Goal: Information Seeking & Learning: Learn about a topic

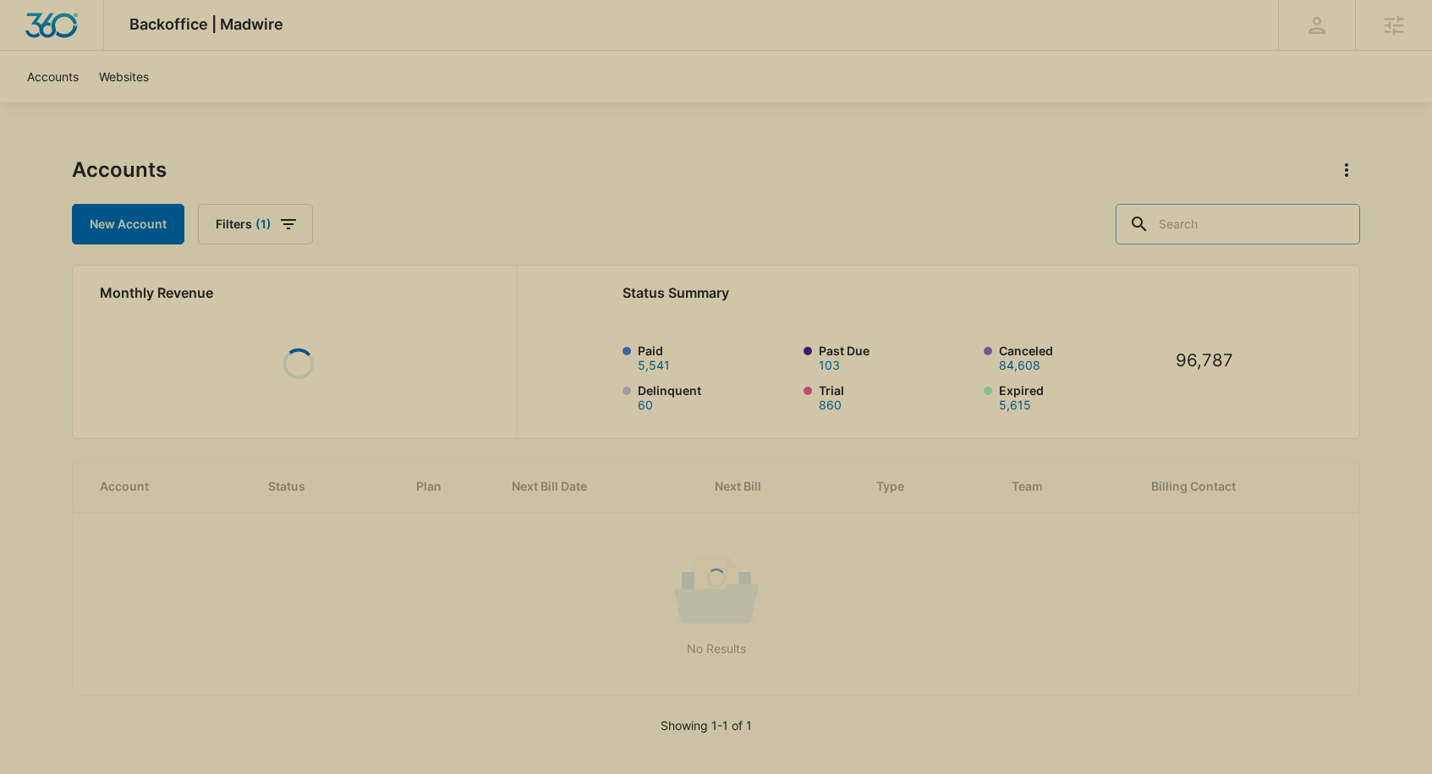
click at [1301, 234] on input "text" at bounding box center [1238, 224] width 244 height 41
type input "clean"
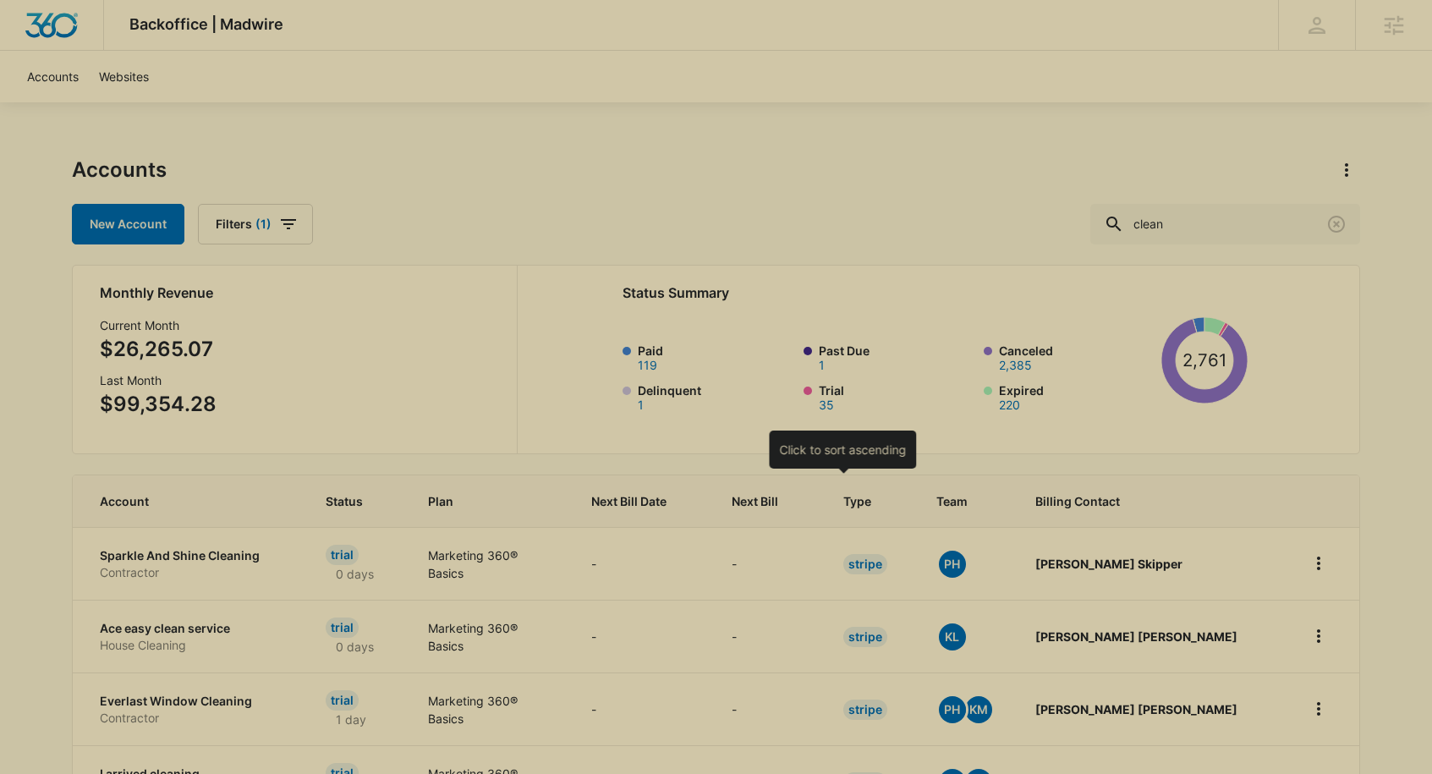
click at [803, 504] on div "Next Bill" at bounding box center [767, 501] width 71 height 18
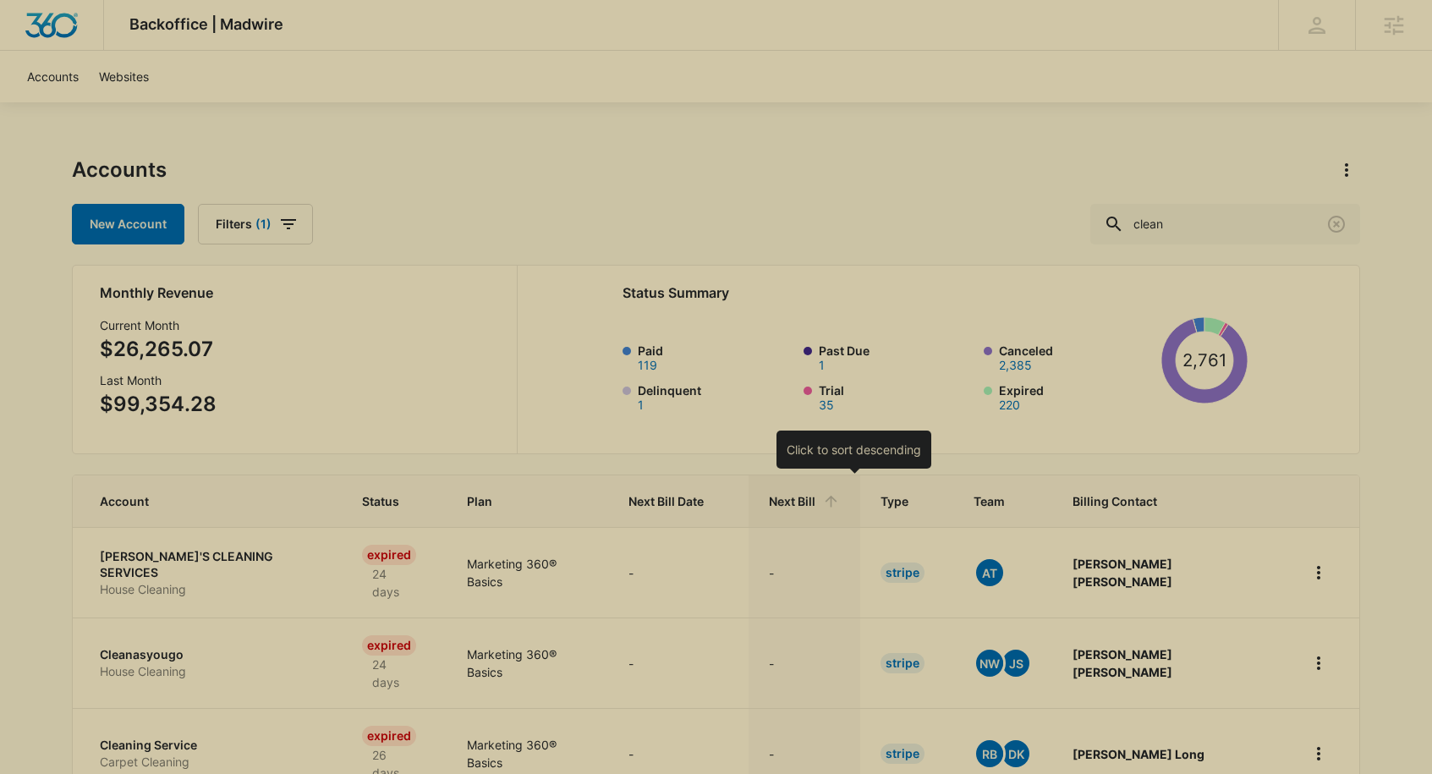
click at [860, 491] on th "Next Bill" at bounding box center [805, 501] width 112 height 52
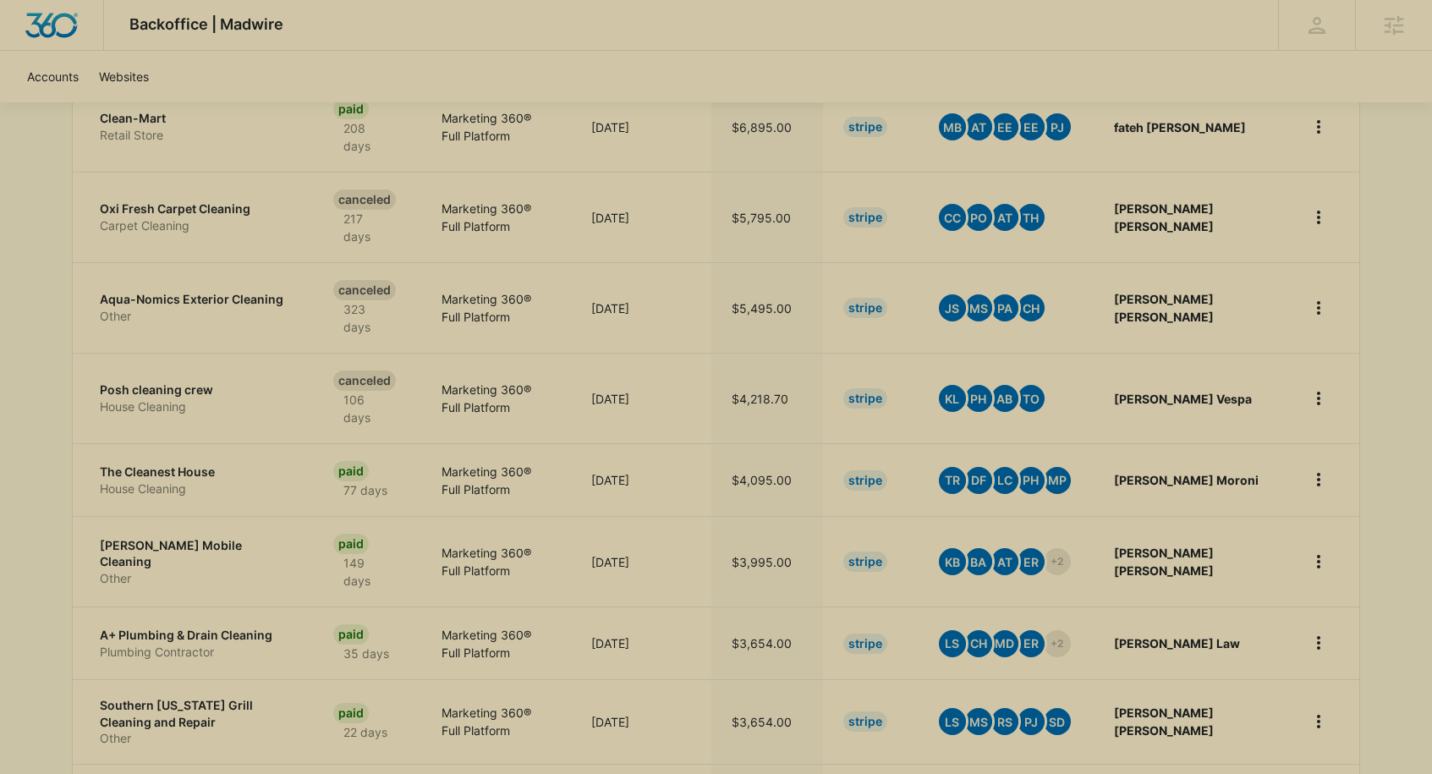
scroll to position [693, 0]
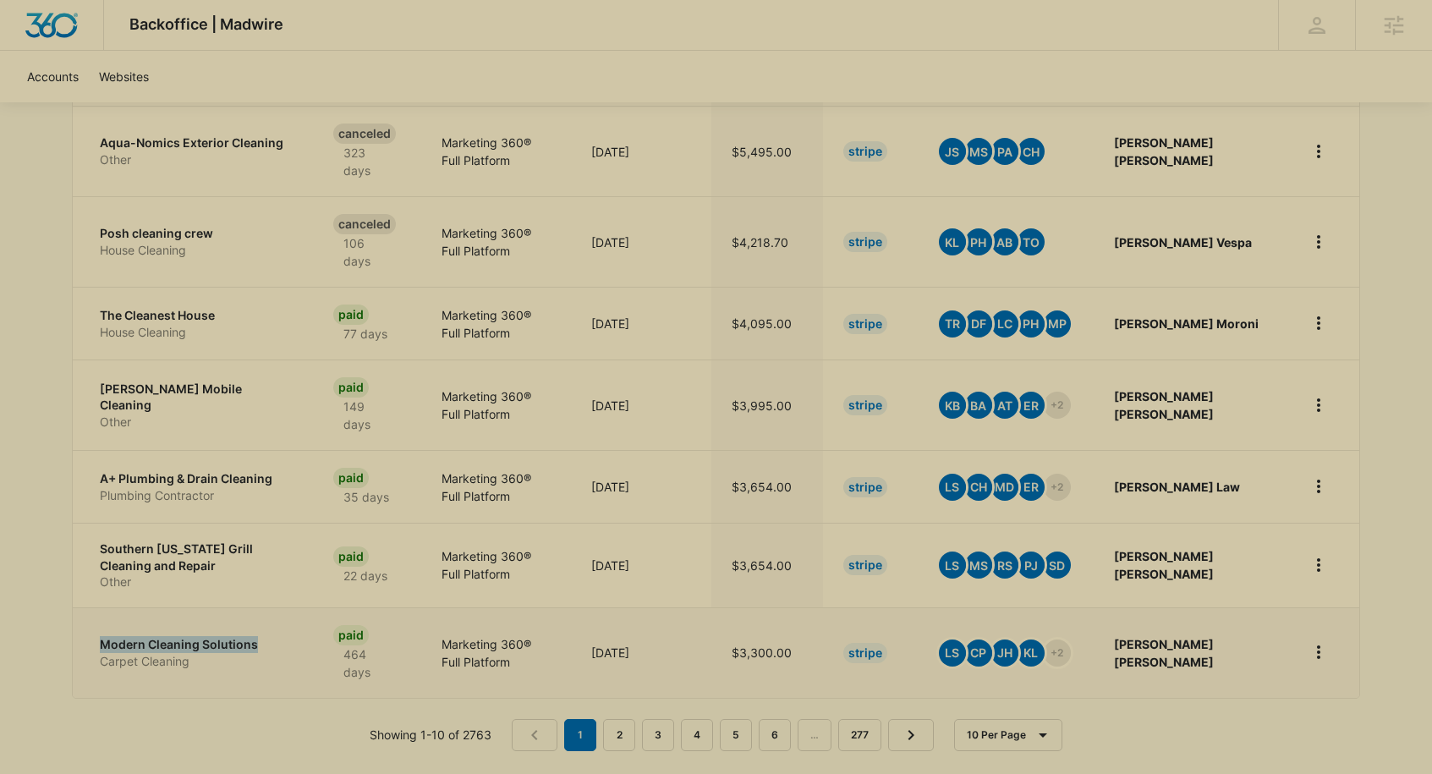
drag, startPoint x: 178, startPoint y: 631, endPoint x: 332, endPoint y: 631, distance: 154.0
click at [313, 631] on td "Modern Cleaning Solutions Carpet Cleaning" at bounding box center [193, 652] width 240 height 91
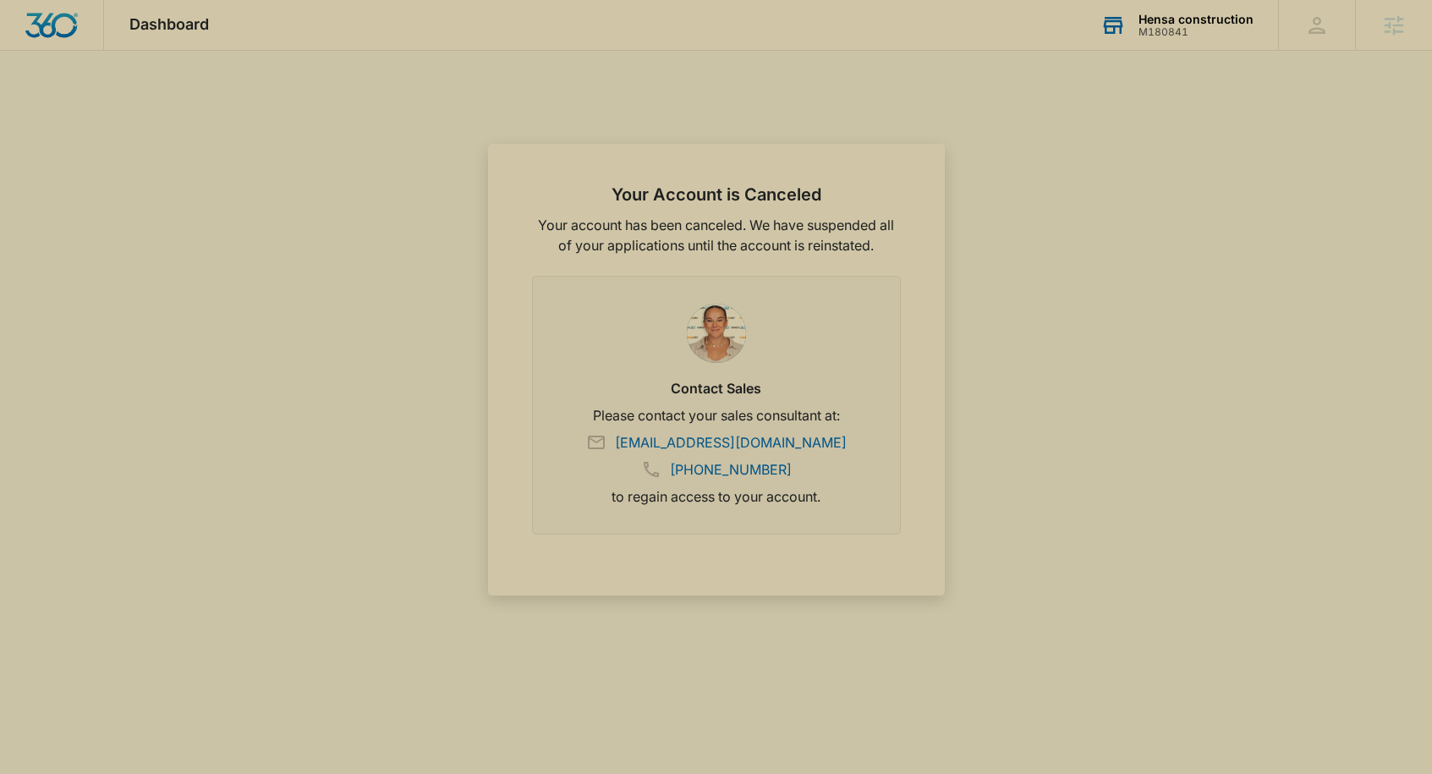
click at [1142, 20] on div "Hensa construction" at bounding box center [1196, 20] width 115 height 14
type input "madven"
click at [1066, 190] on span "SD1000" at bounding box center [1077, 186] width 80 height 12
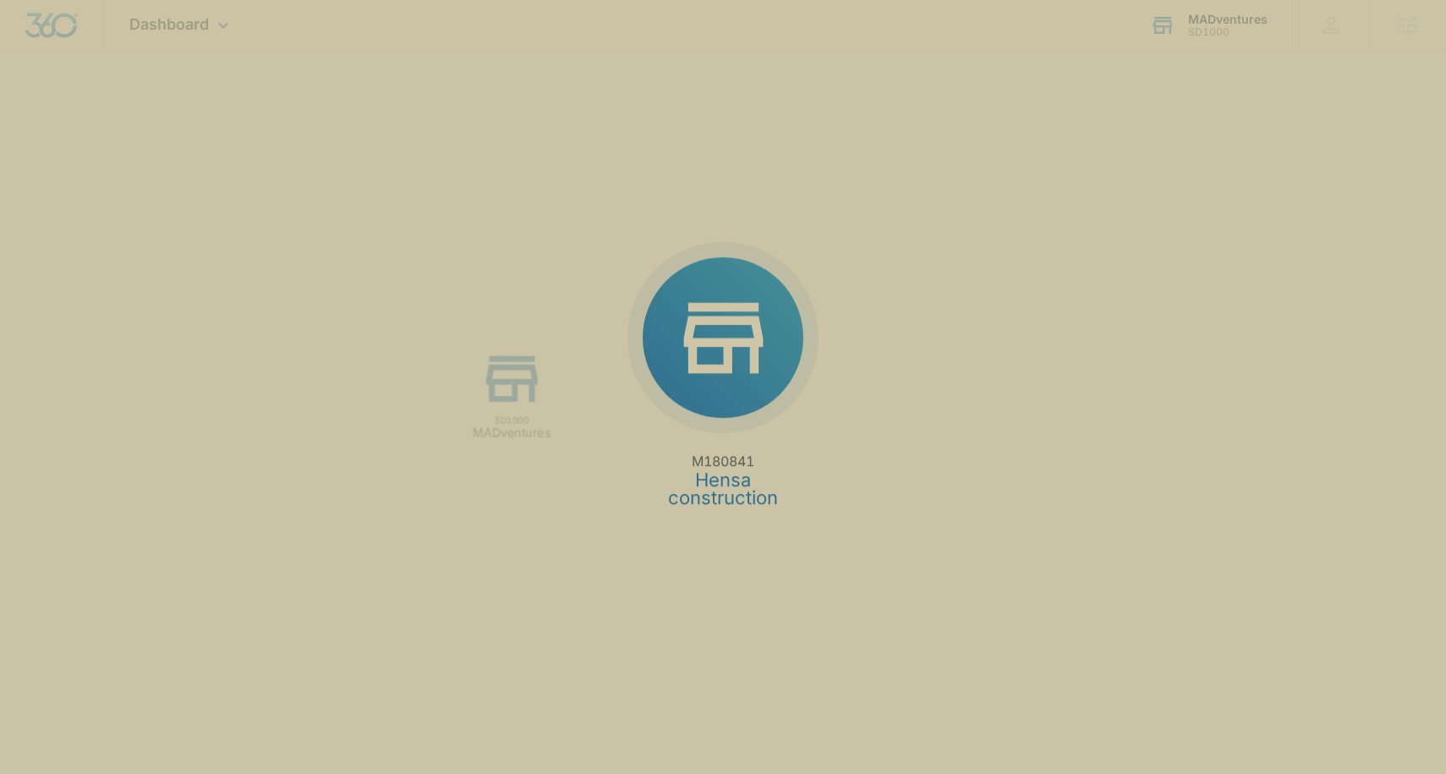
click at [1095, 175] on div "M180841 Hensa construction SD1000 MADventures" at bounding box center [723, 387] width 1446 height 774
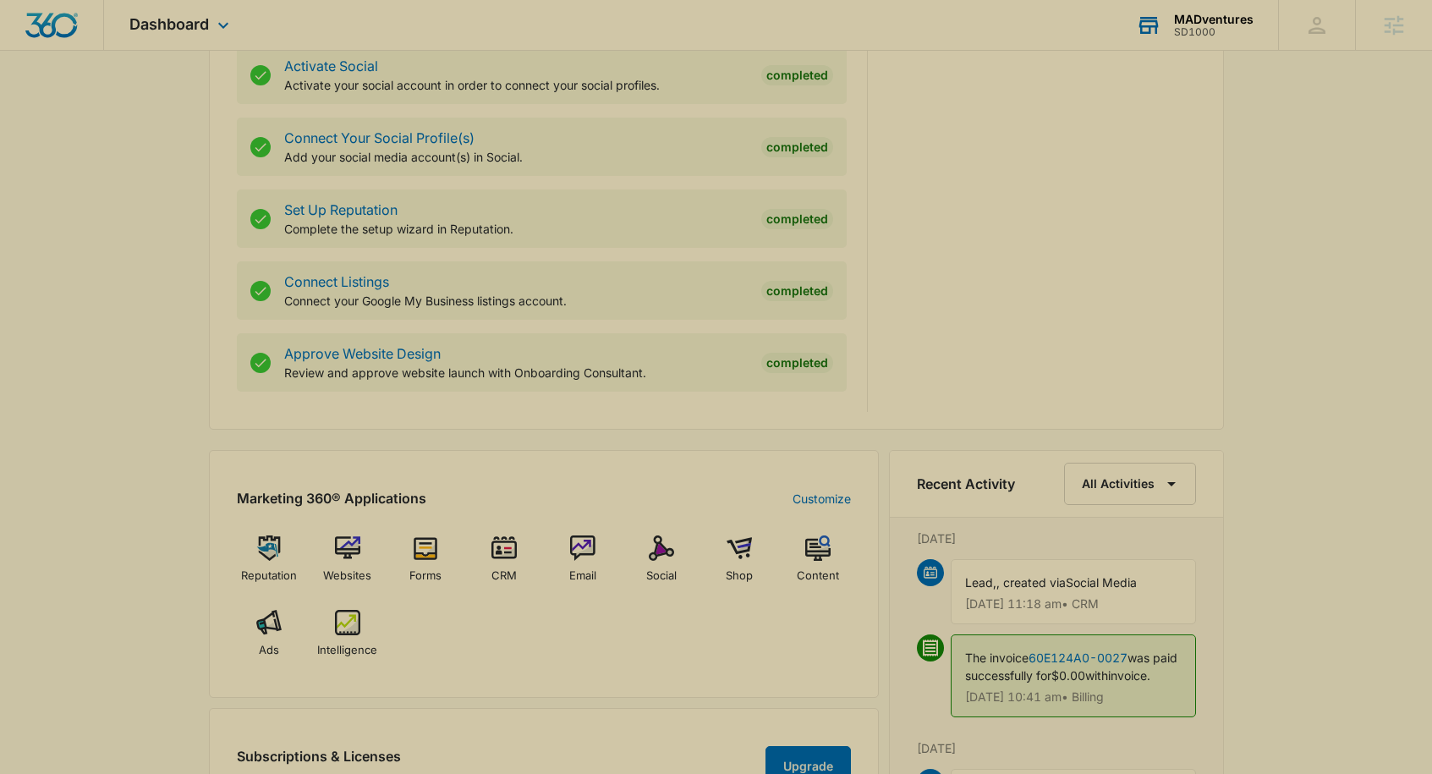
scroll to position [836, 0]
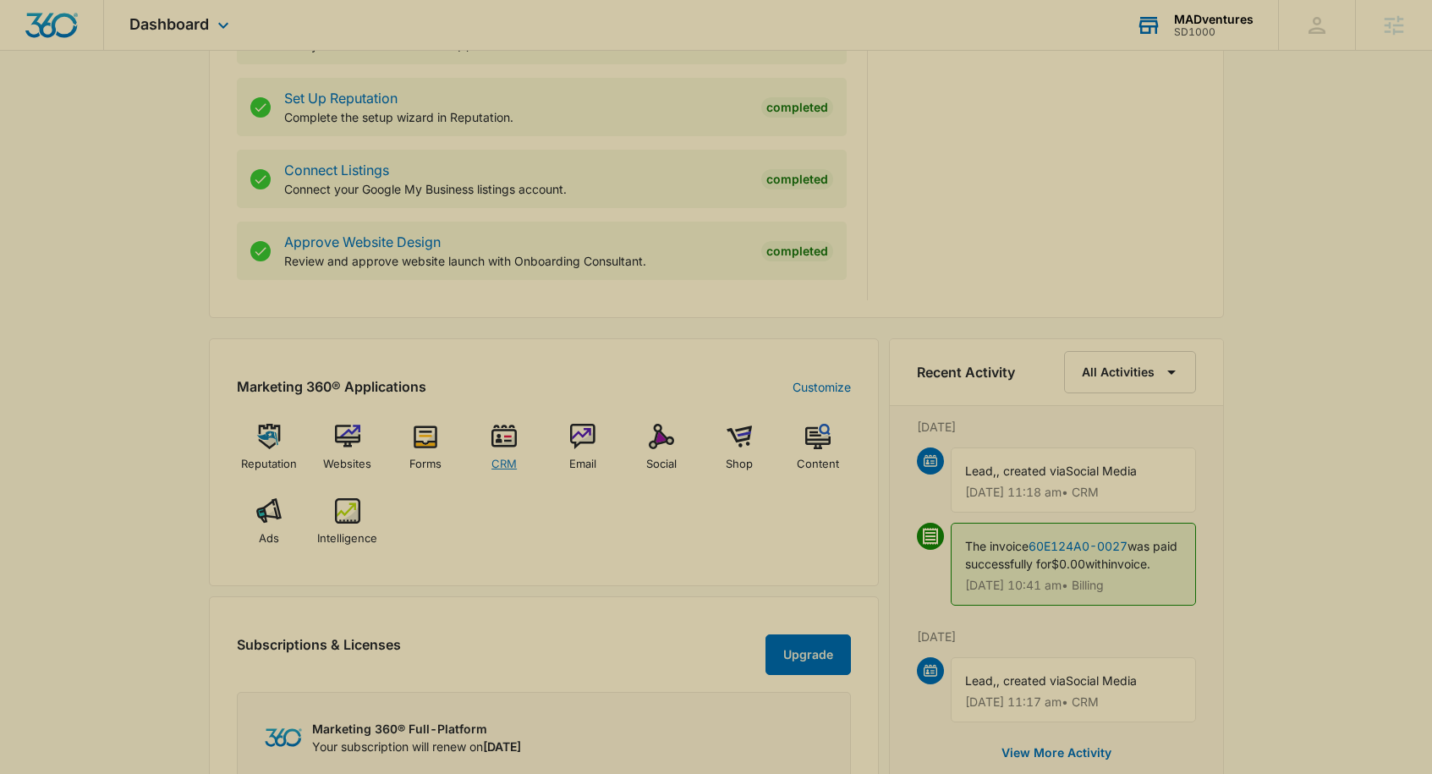
click at [501, 436] on img at bounding box center [503, 436] width 25 height 25
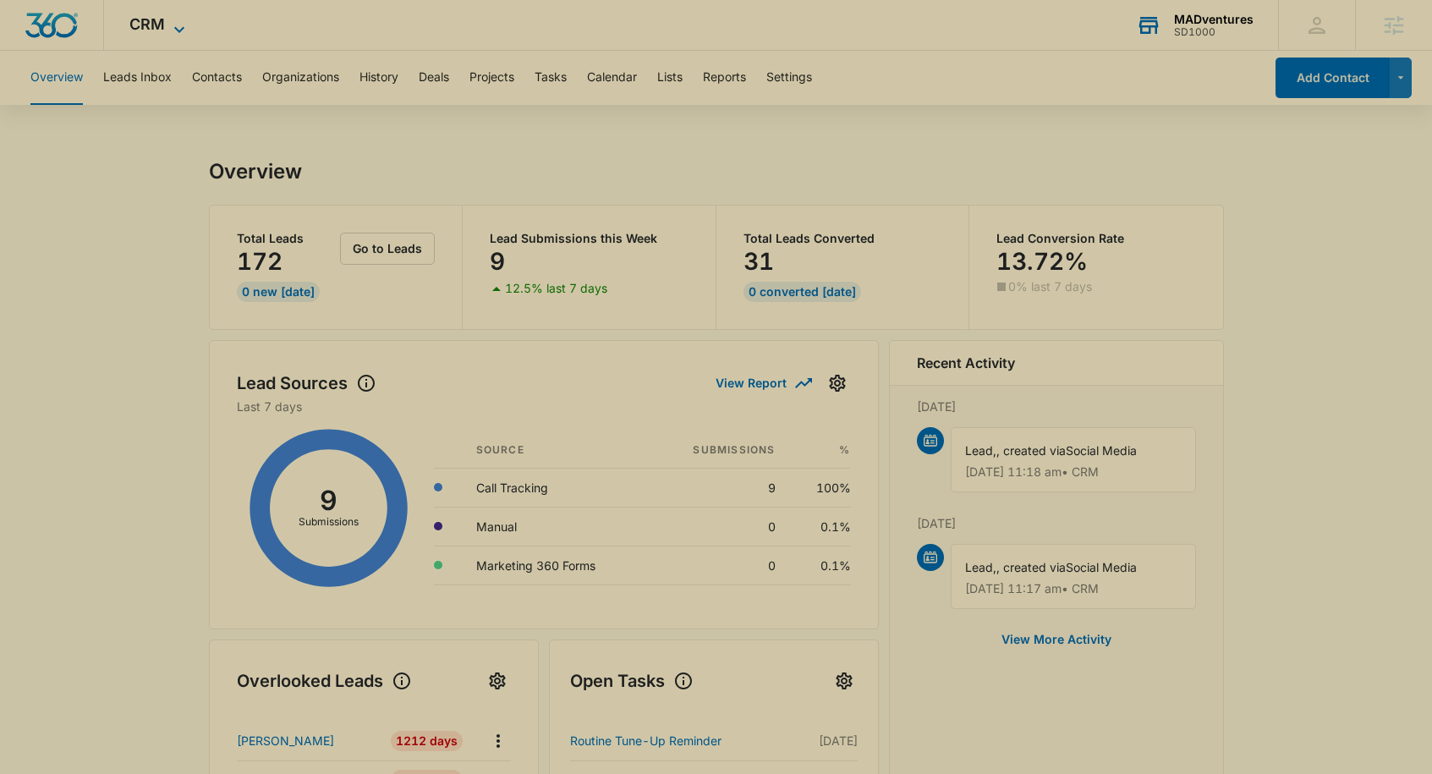
click at [157, 24] on span "CRM" at bounding box center [147, 24] width 36 height 18
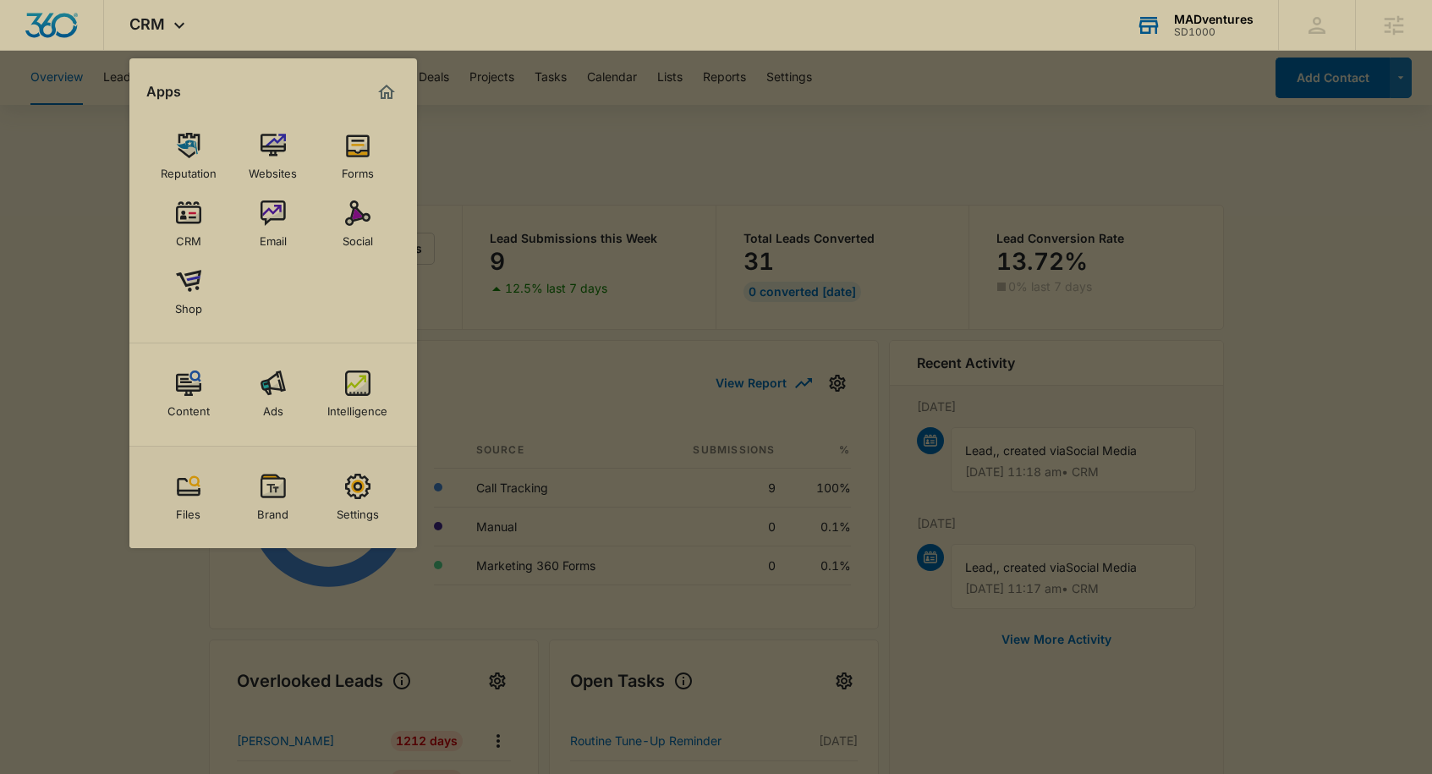
click at [355, 386] on img at bounding box center [357, 383] width 25 height 25
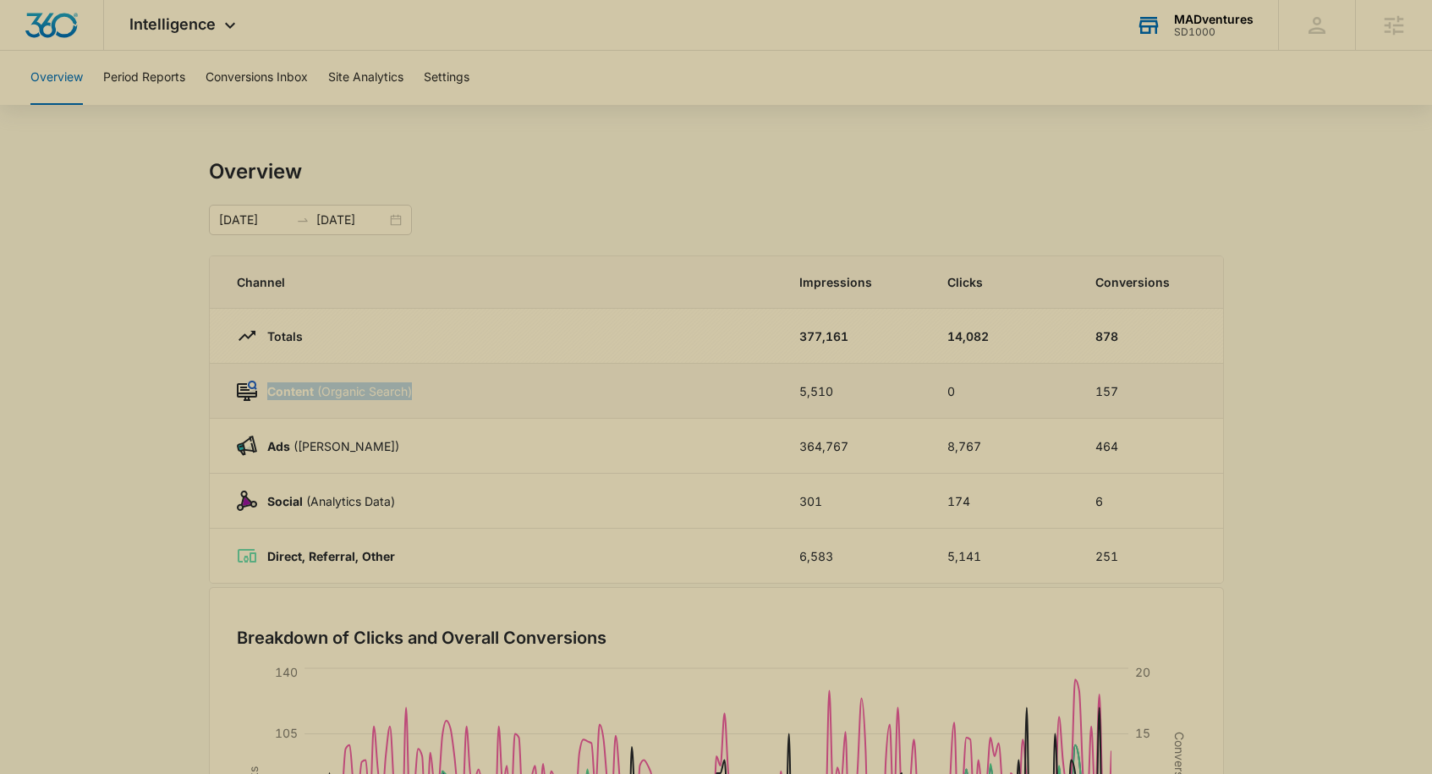
drag, startPoint x: 268, startPoint y: 388, endPoint x: 539, endPoint y: 404, distance: 271.2
click at [539, 404] on td "Content (Organic Search)" at bounding box center [494, 391] width 569 height 55
drag, startPoint x: 266, startPoint y: 446, endPoint x: 450, endPoint y: 467, distance: 185.6
click at [451, 467] on td "Ads ([PERSON_NAME])" at bounding box center [494, 446] width 569 height 55
click at [287, 75] on button "Conversions Inbox" at bounding box center [257, 78] width 102 height 54
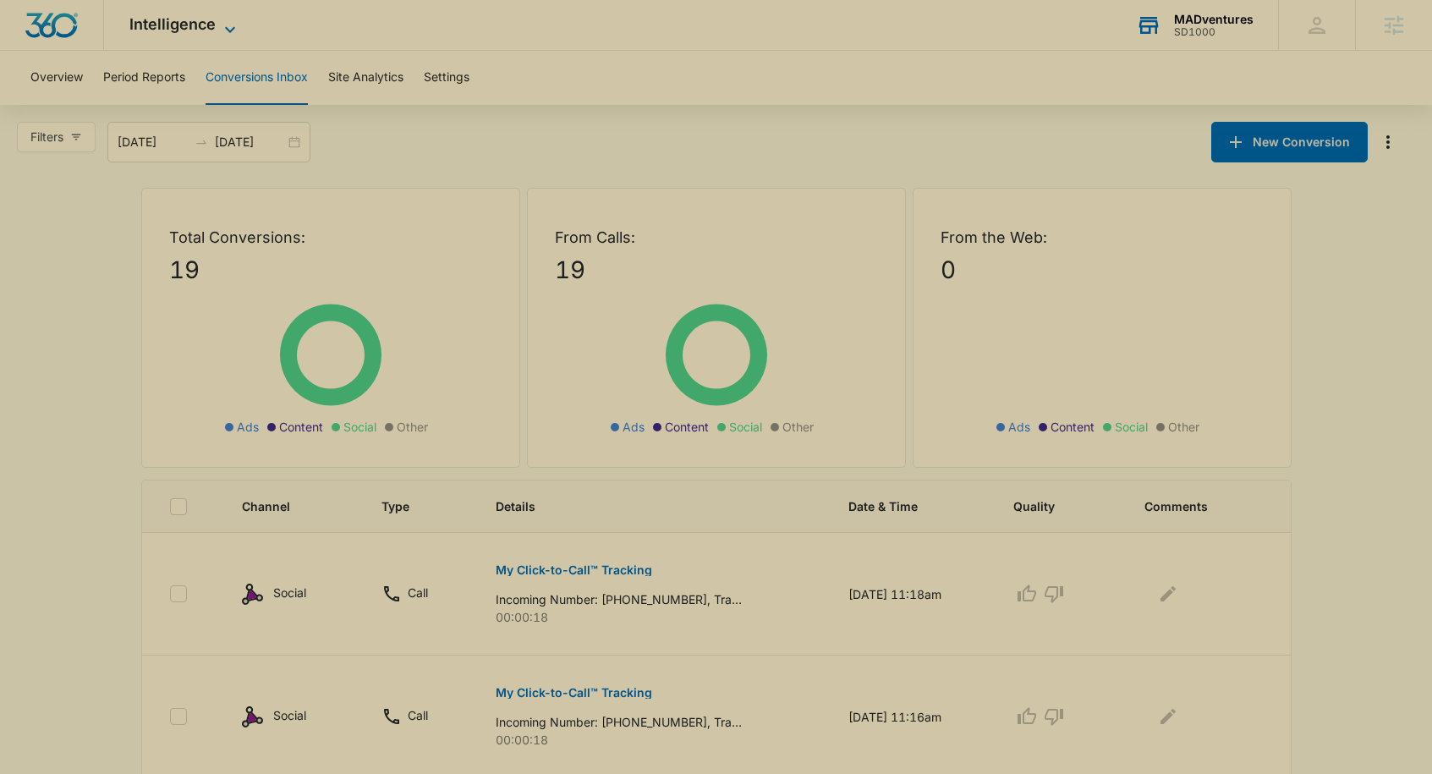
click at [163, 31] on span "Intelligence" at bounding box center [172, 24] width 86 height 18
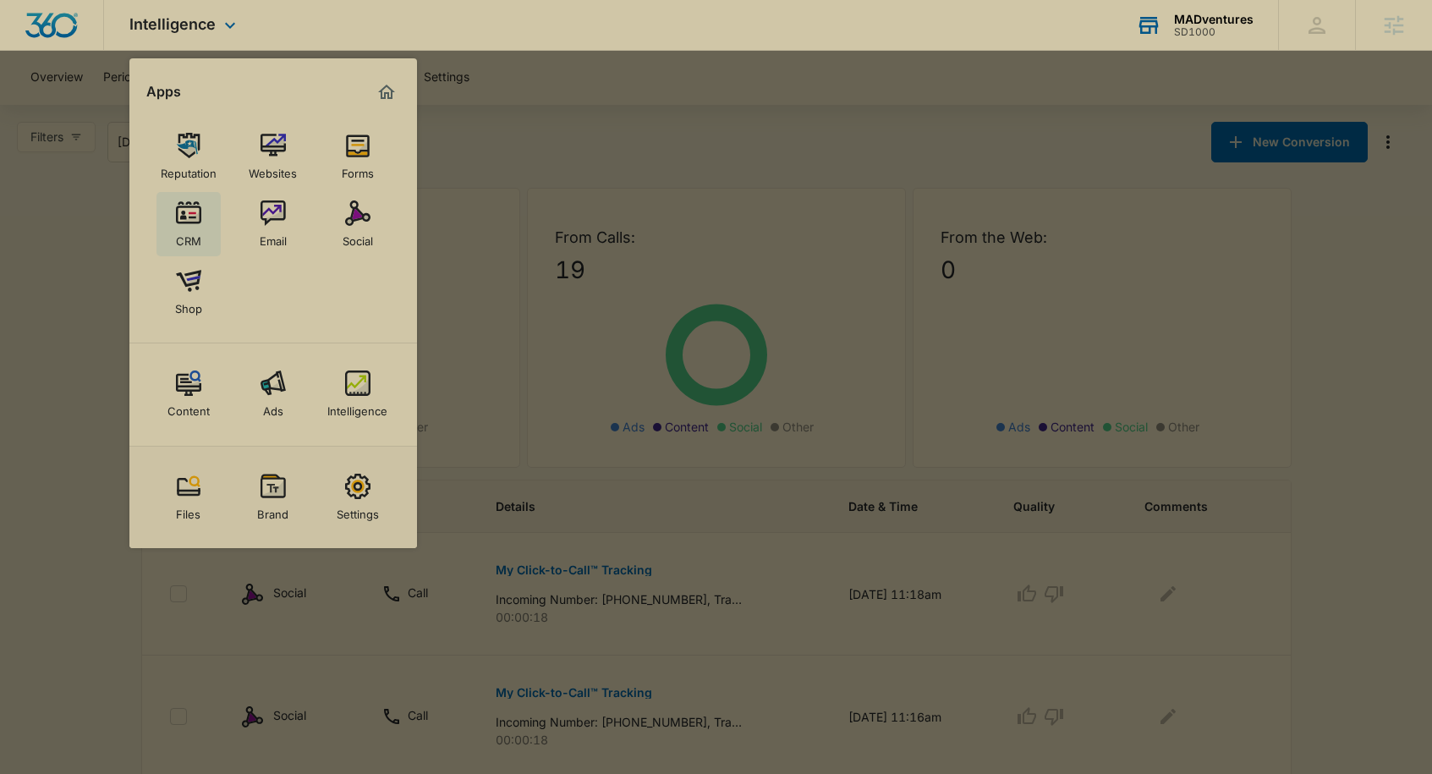
click at [195, 221] on img at bounding box center [188, 212] width 25 height 25
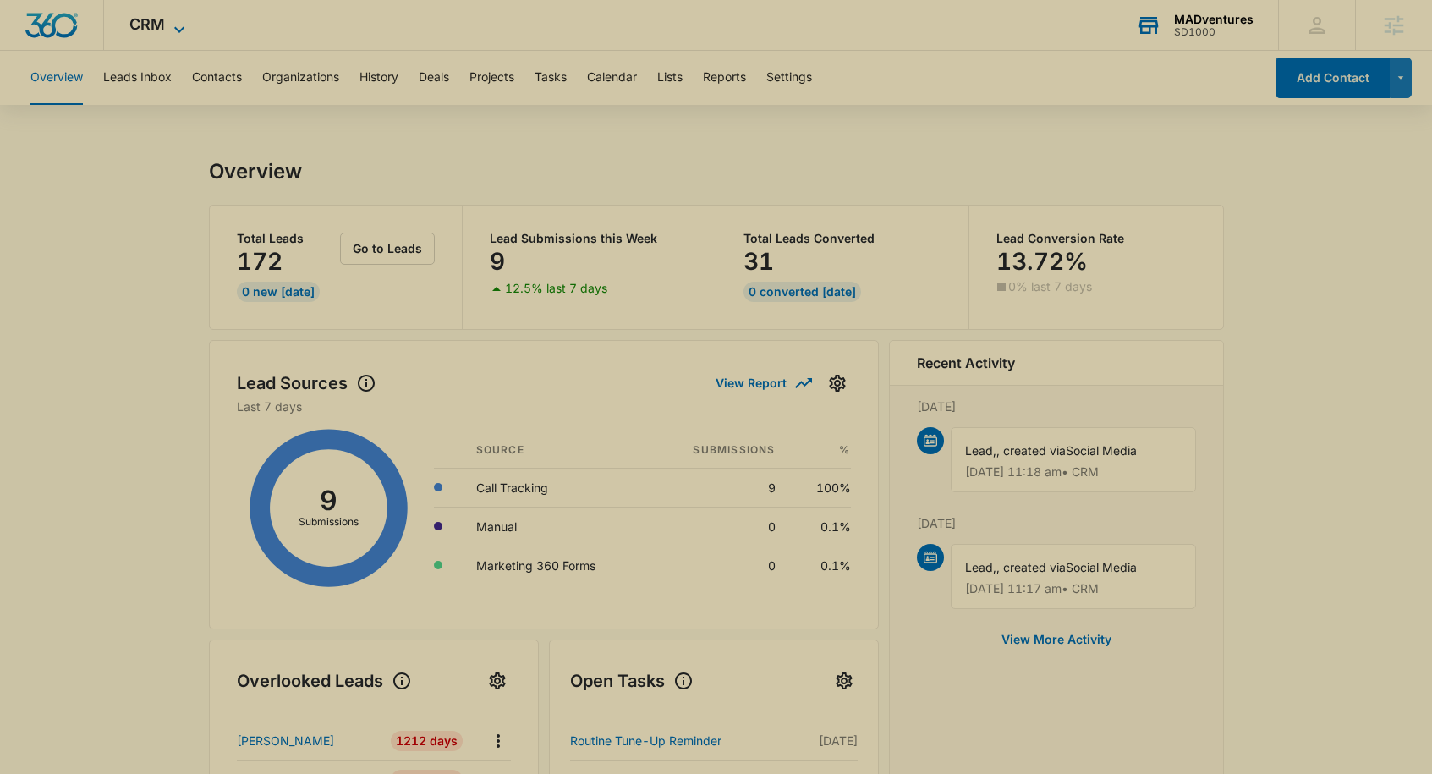
click at [180, 26] on icon at bounding box center [179, 29] width 20 height 20
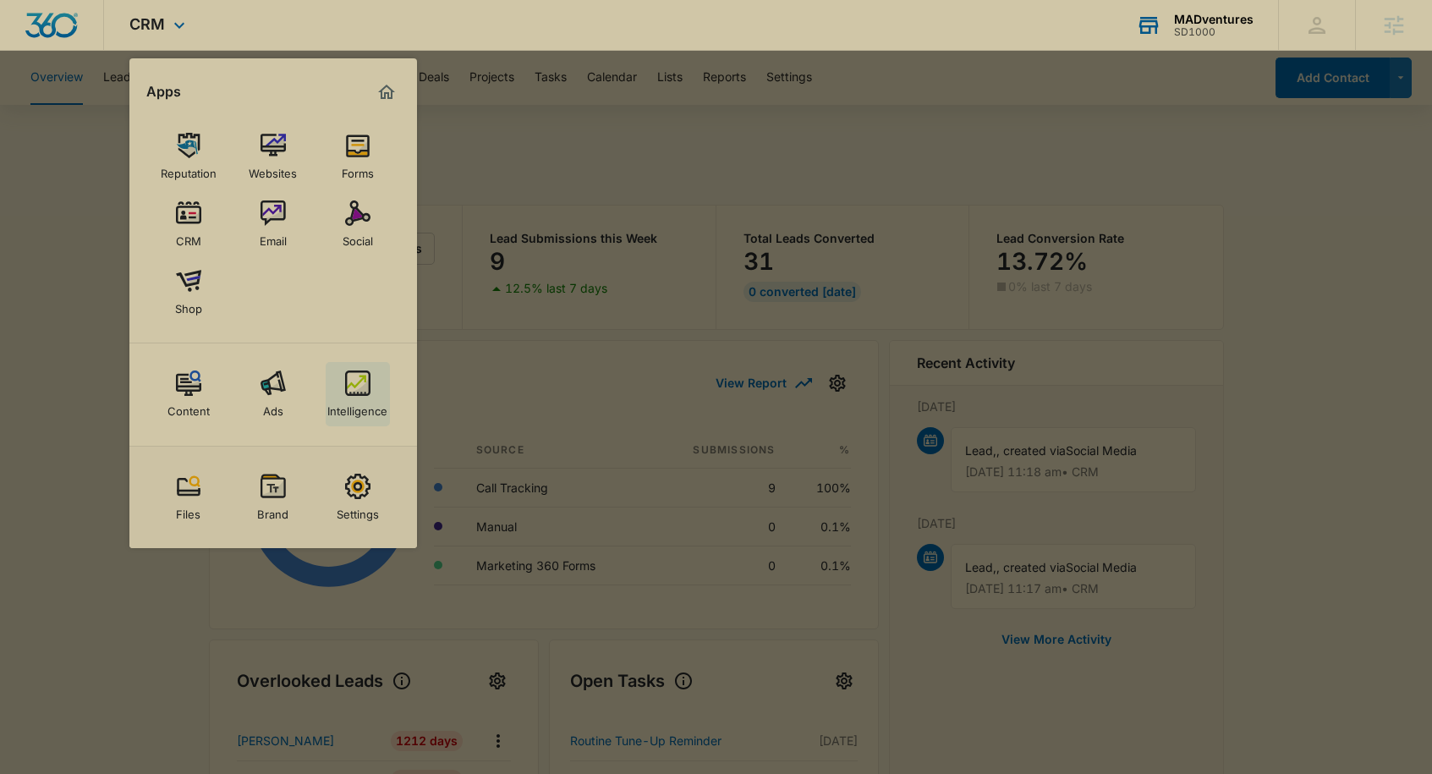
click at [334, 398] on div "Intelligence" at bounding box center [357, 407] width 60 height 22
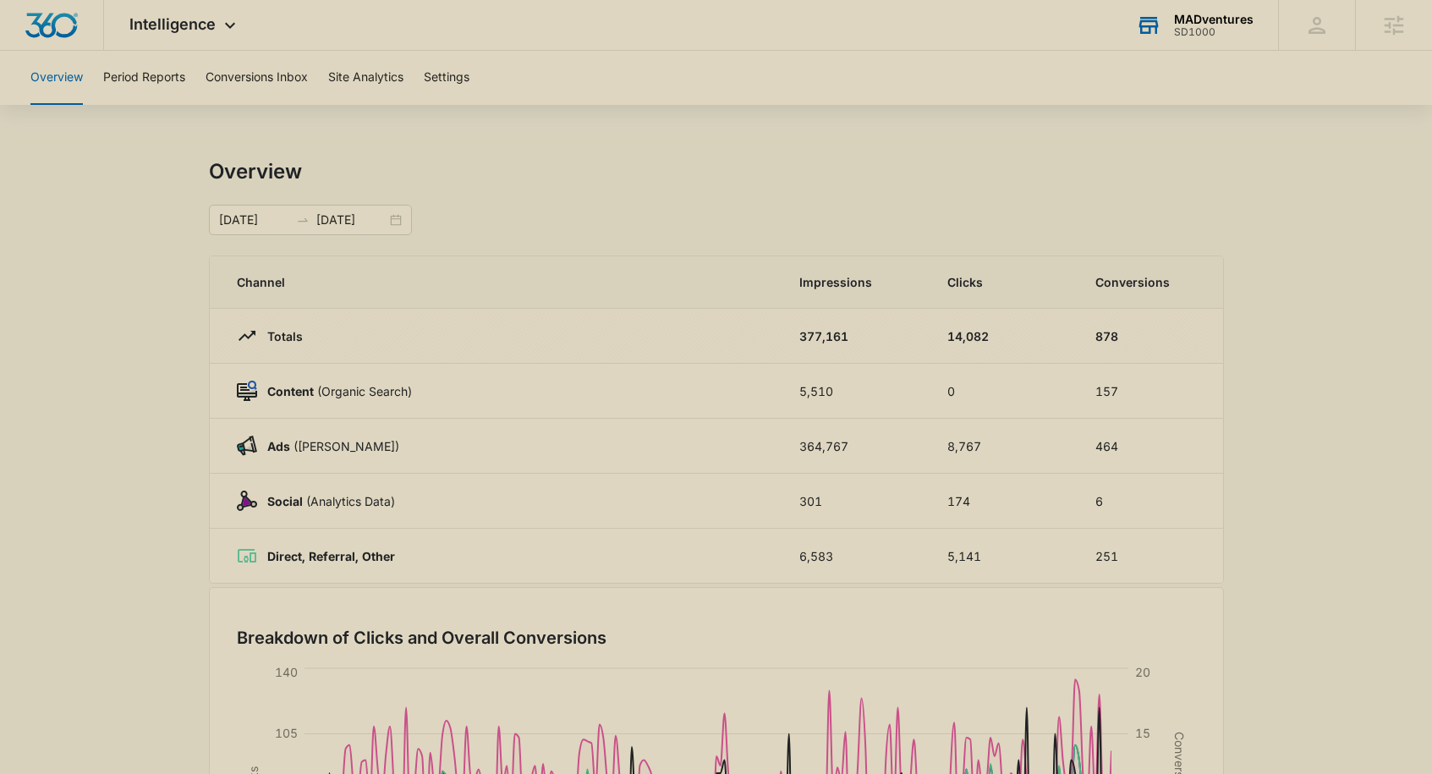
click at [1192, 25] on div "MADventures" at bounding box center [1214, 20] width 80 height 14
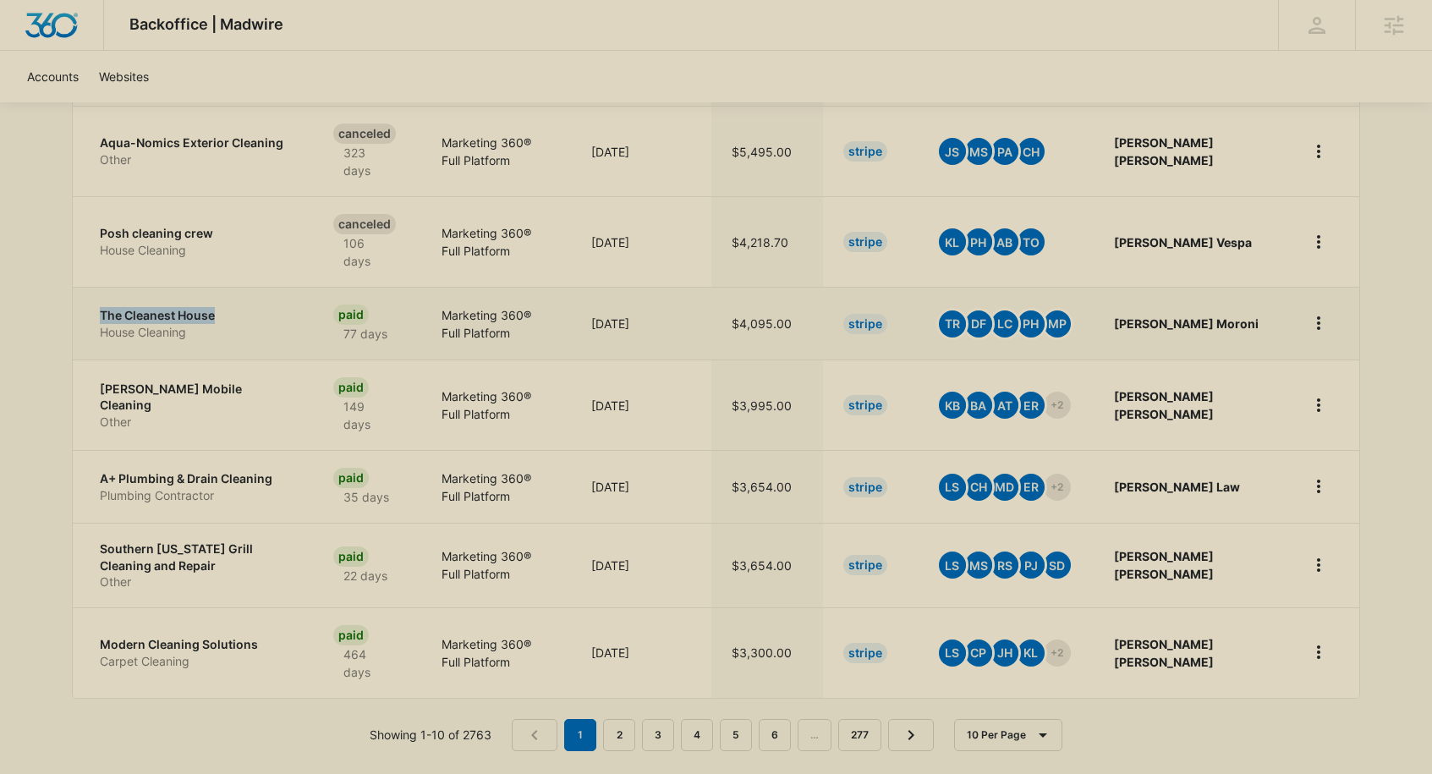
drag, startPoint x: 90, startPoint y: 289, endPoint x: 220, endPoint y: 290, distance: 130.3
click at [220, 290] on td "The Cleanest House House Cleaning" at bounding box center [193, 323] width 240 height 73
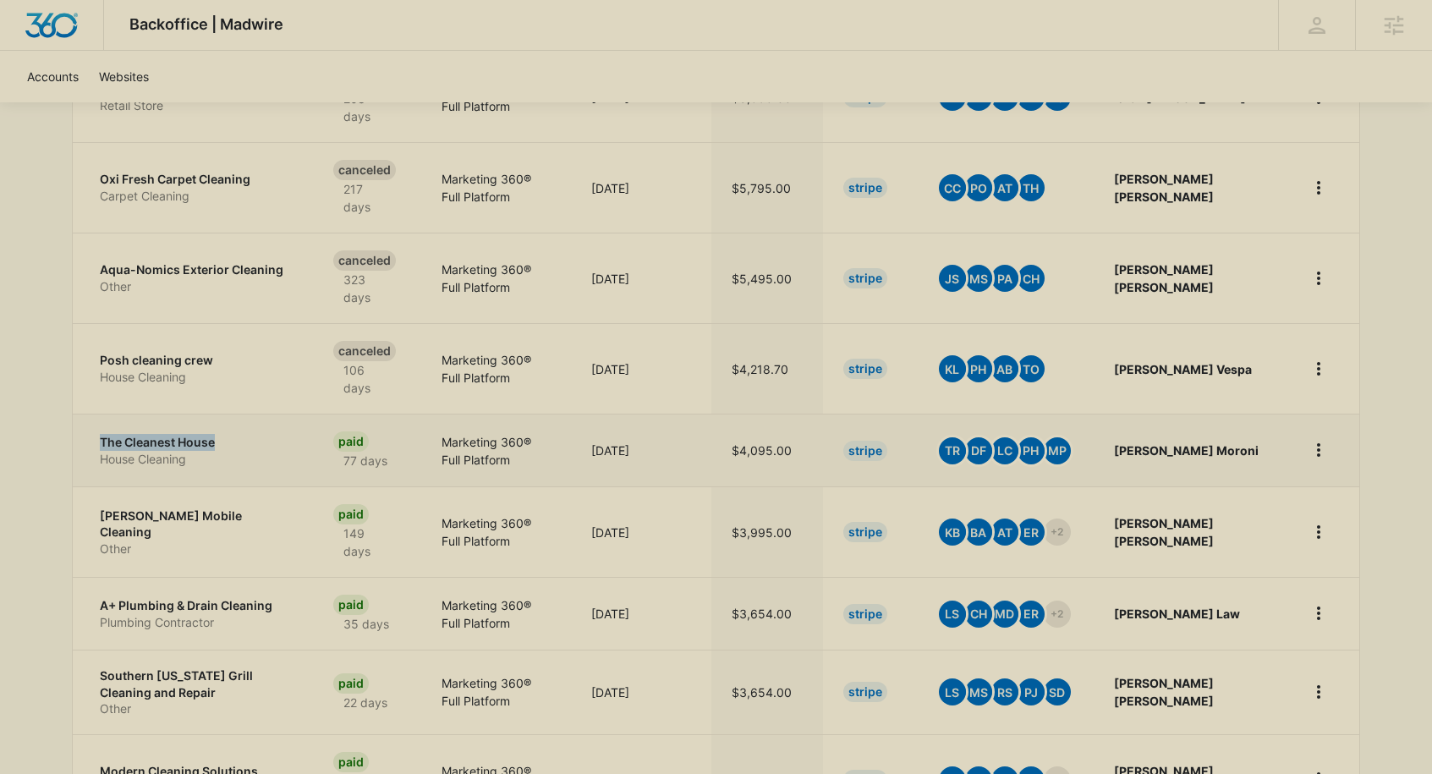
scroll to position [525, 0]
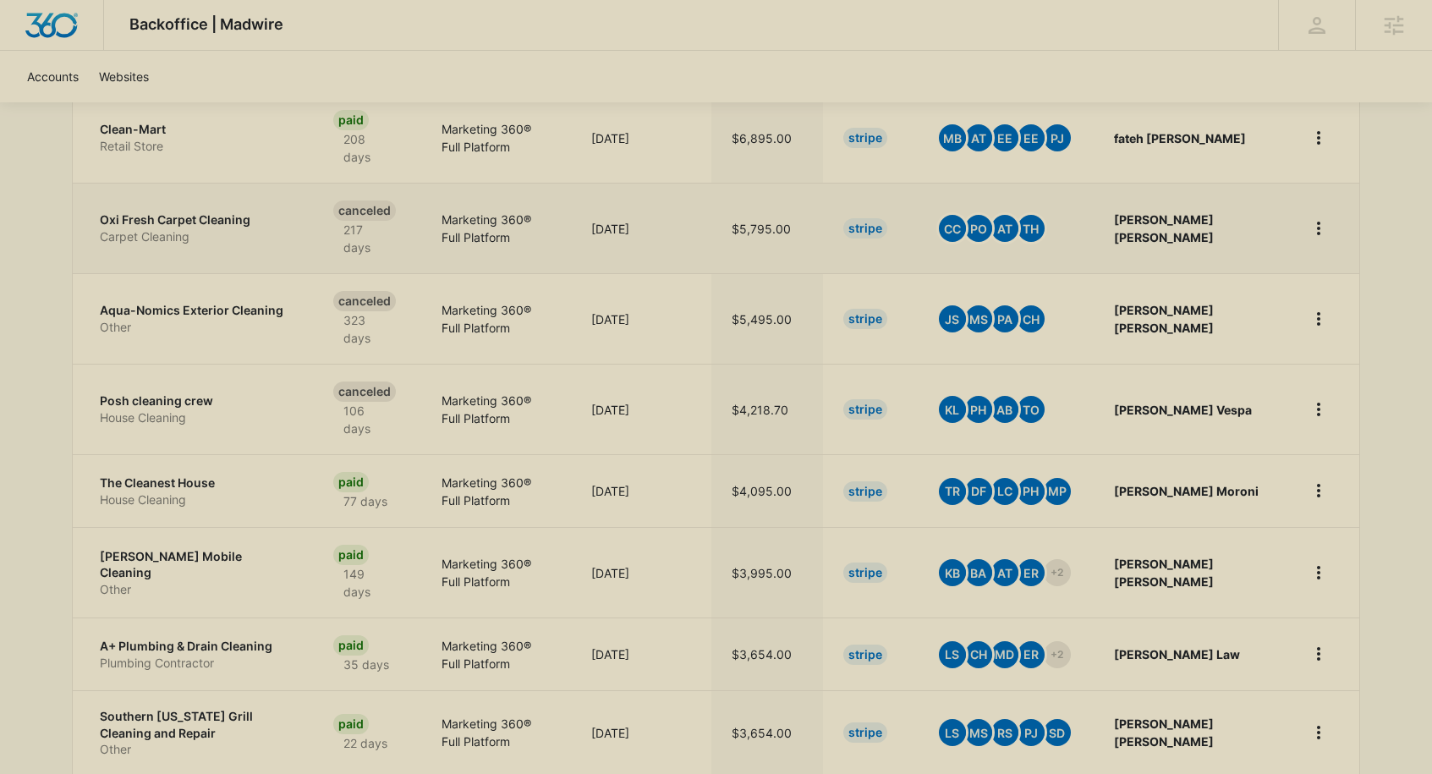
drag, startPoint x: 95, startPoint y: 202, endPoint x: 211, endPoint y: 201, distance: 116.7
click at [292, 197] on td "Oxi Fresh Carpet Cleaning Carpet Cleaning" at bounding box center [193, 228] width 240 height 91
drag, startPoint x: 85, startPoint y: 206, endPoint x: 182, endPoint y: 202, distance: 97.4
click at [268, 206] on td "Oxi Fresh Carpet Cleaning Carpet Cleaning" at bounding box center [193, 228] width 240 height 91
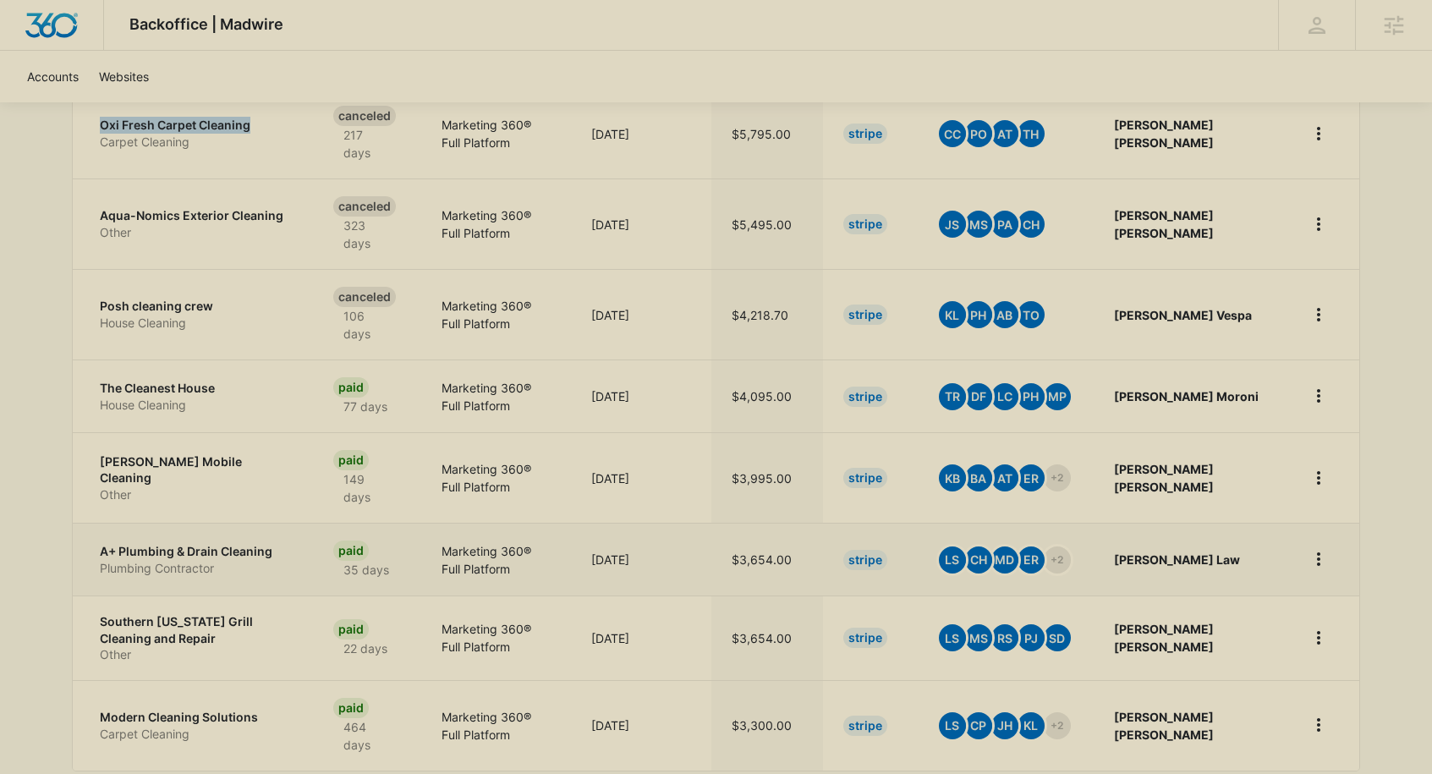
scroll to position [631, 0]
